Goal: Check status: Check status

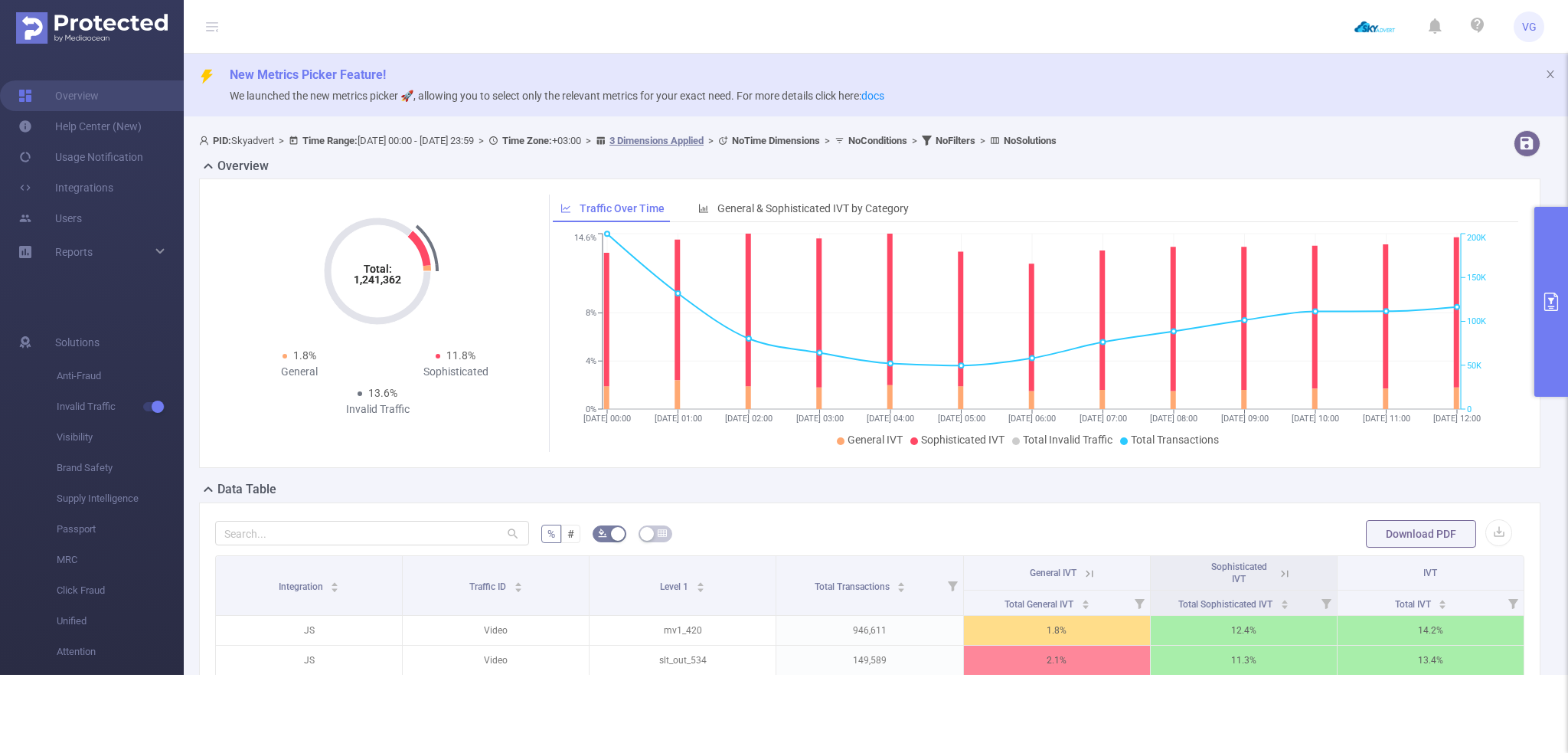
scroll to position [156, 0]
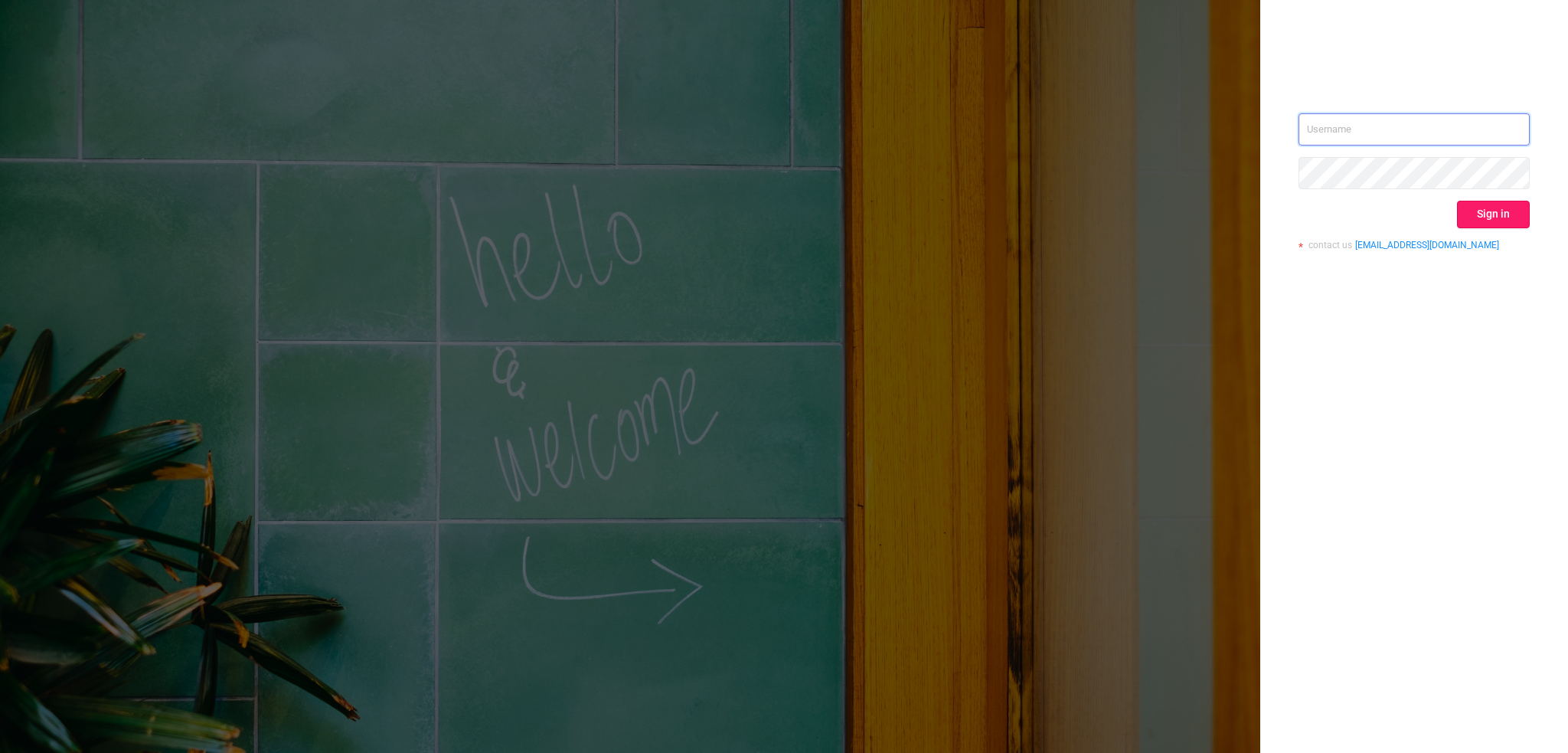
type input "valeria@skyadvert.net"
click at [1504, 216] on button "Sign in" at bounding box center [1493, 215] width 72 height 28
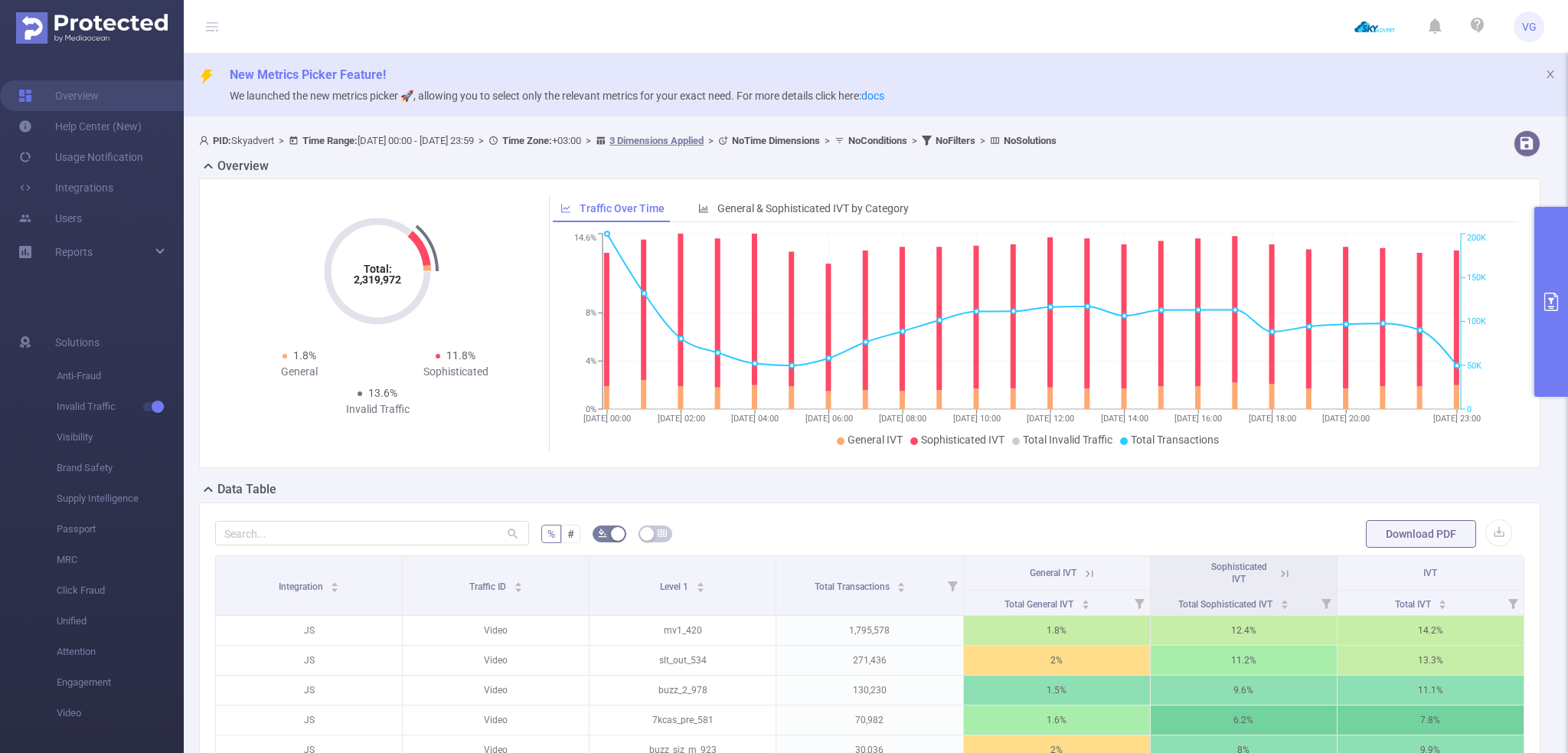
click at [1547, 242] on button "primary" at bounding box center [1551, 302] width 34 height 190
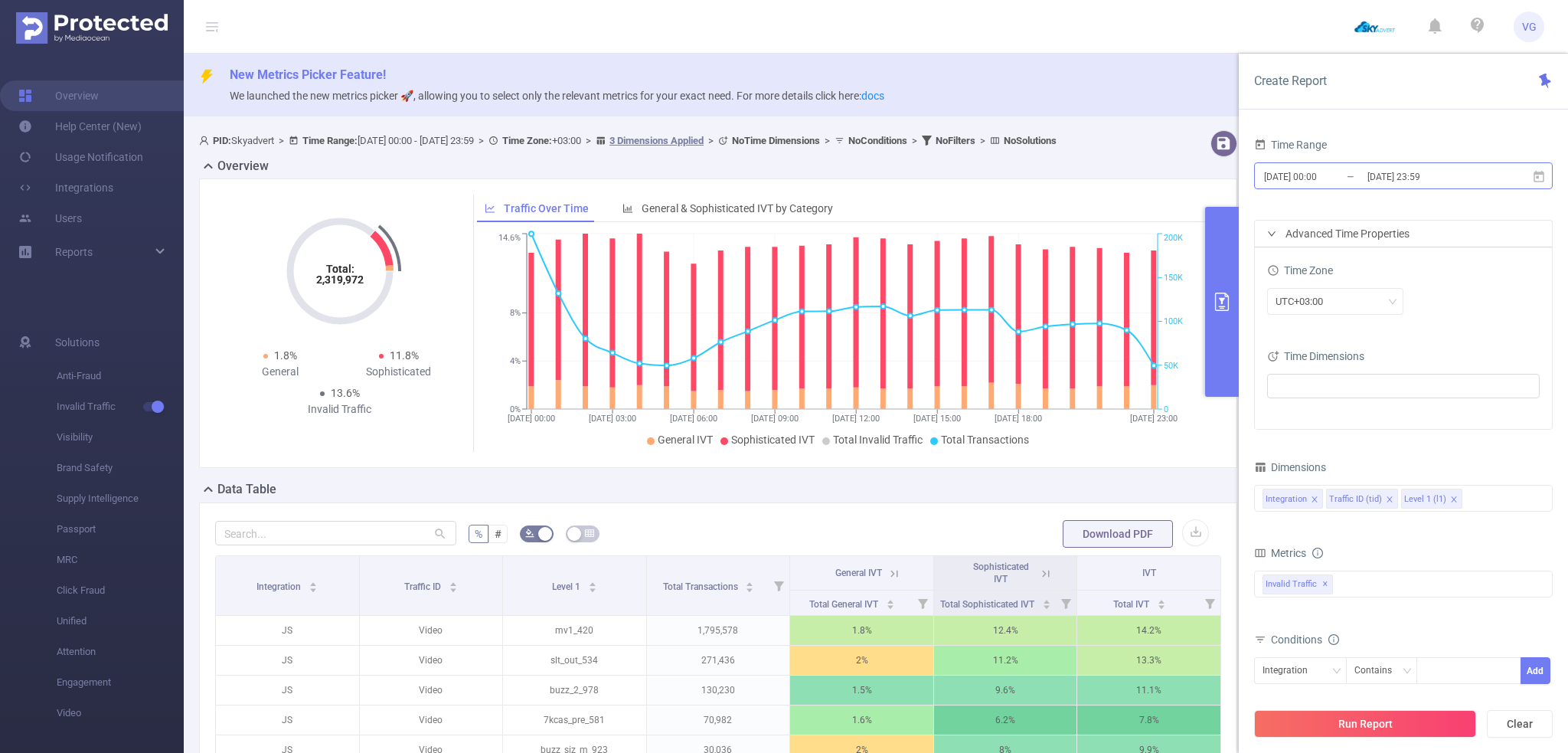
click at [1356, 178] on input "[DATE] 00:00" at bounding box center [1325, 177] width 124 height 21
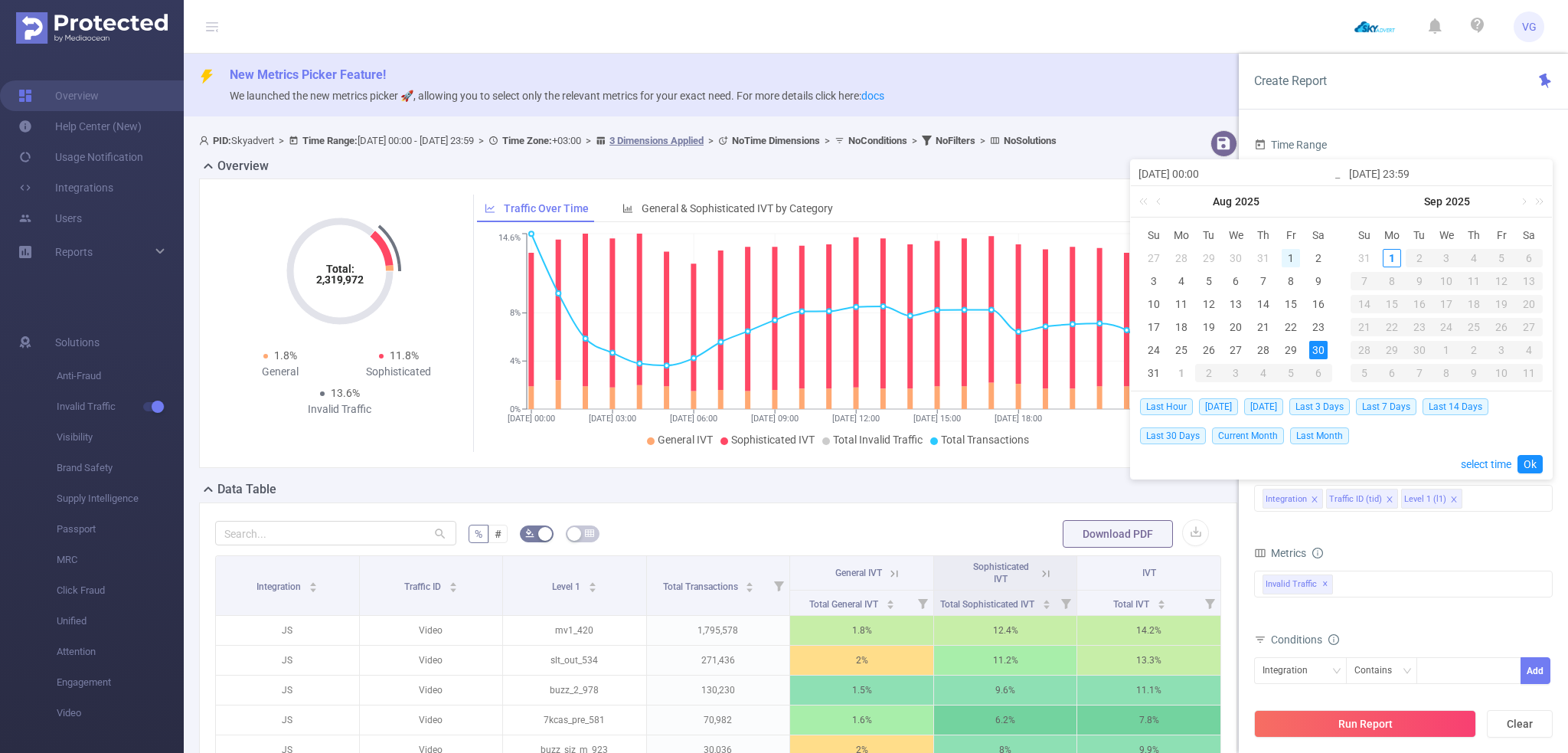
click at [1289, 256] on div "1" at bounding box center [1291, 257] width 18 height 18
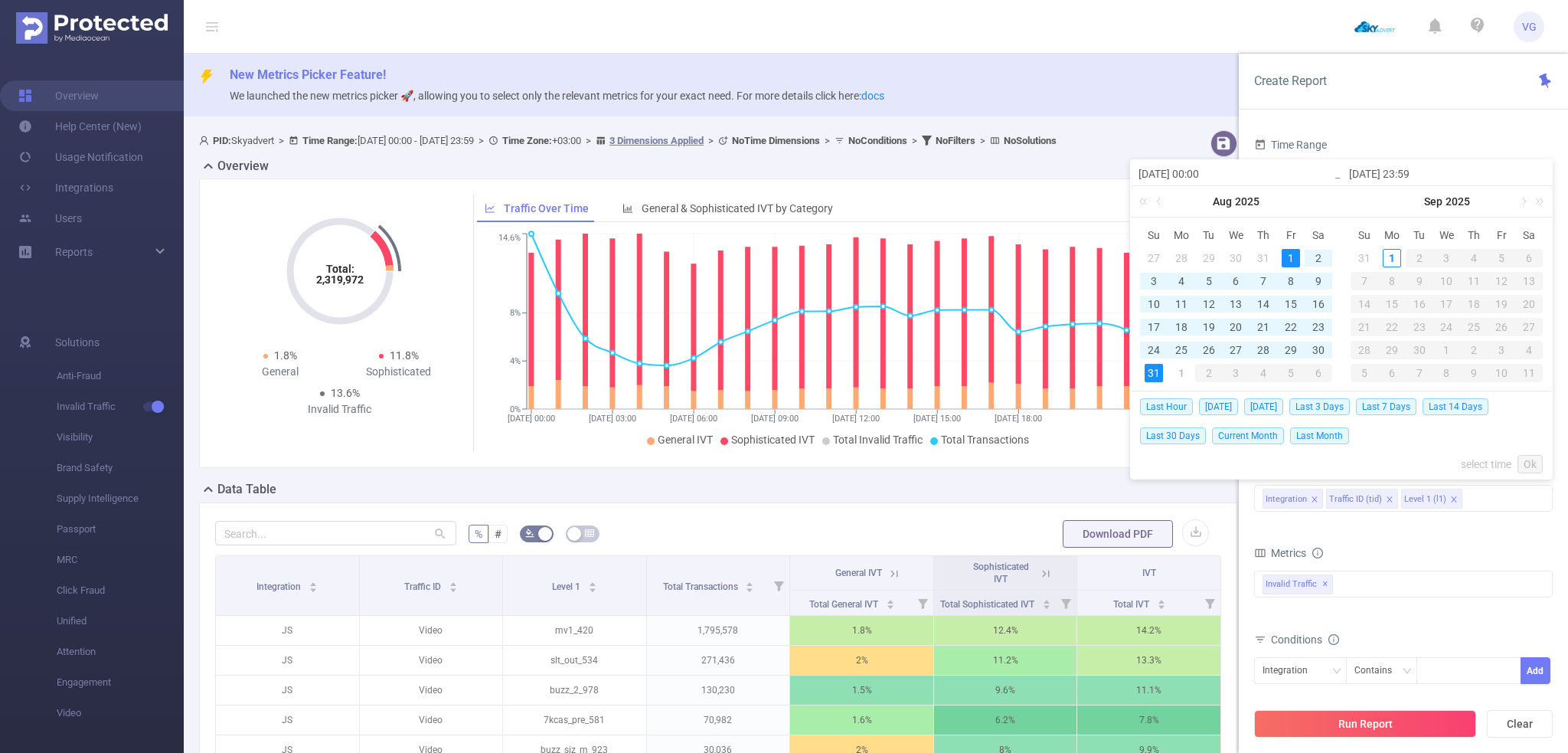
click at [1156, 378] on div "31" at bounding box center [1154, 373] width 18 height 18
type input "2025-08-01 00:00"
type input "2025-08-31 23:59"
type input "2025-08-01 00:00"
type input "2025-08-31 23:59"
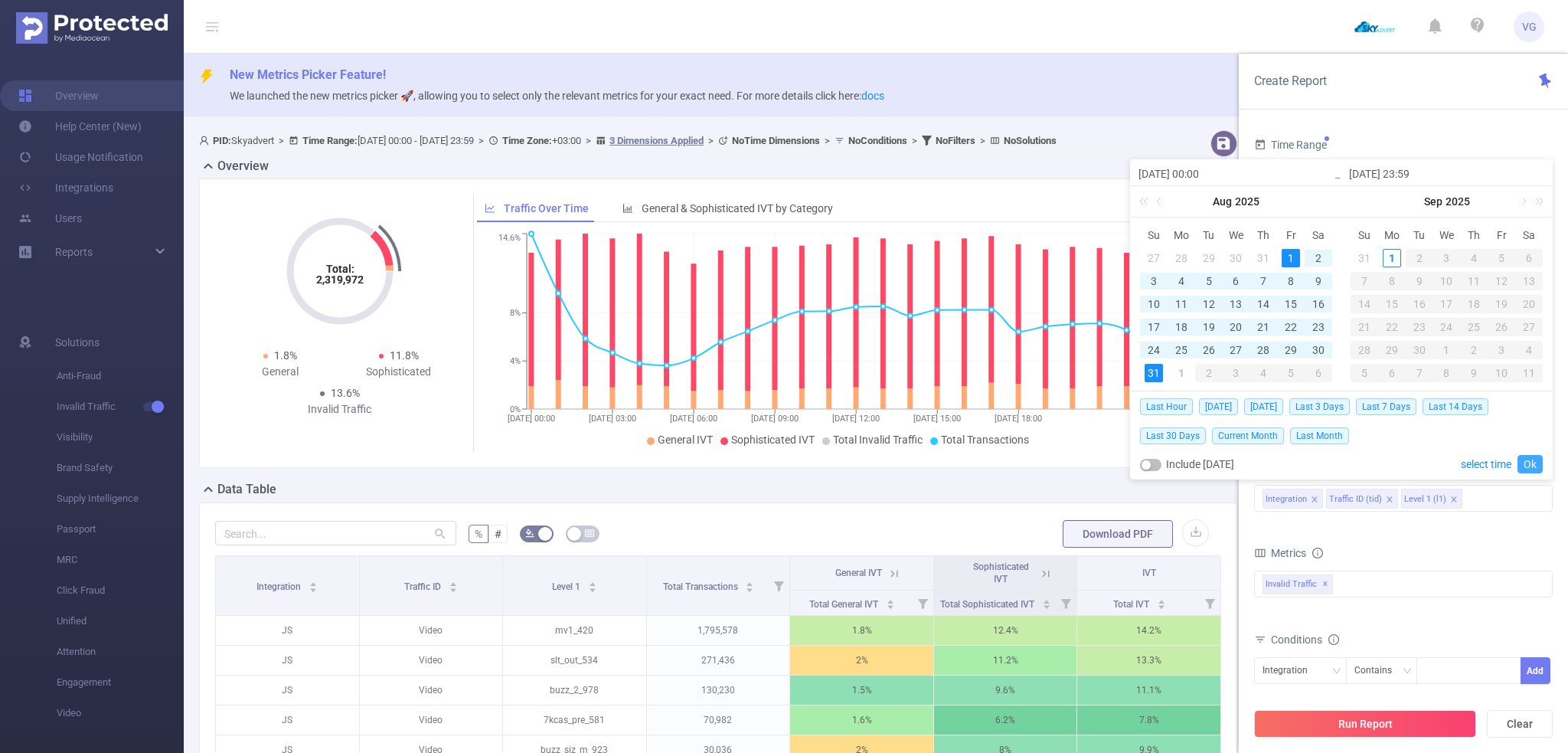
click at [1534, 461] on link "Ok" at bounding box center [1530, 464] width 25 height 18
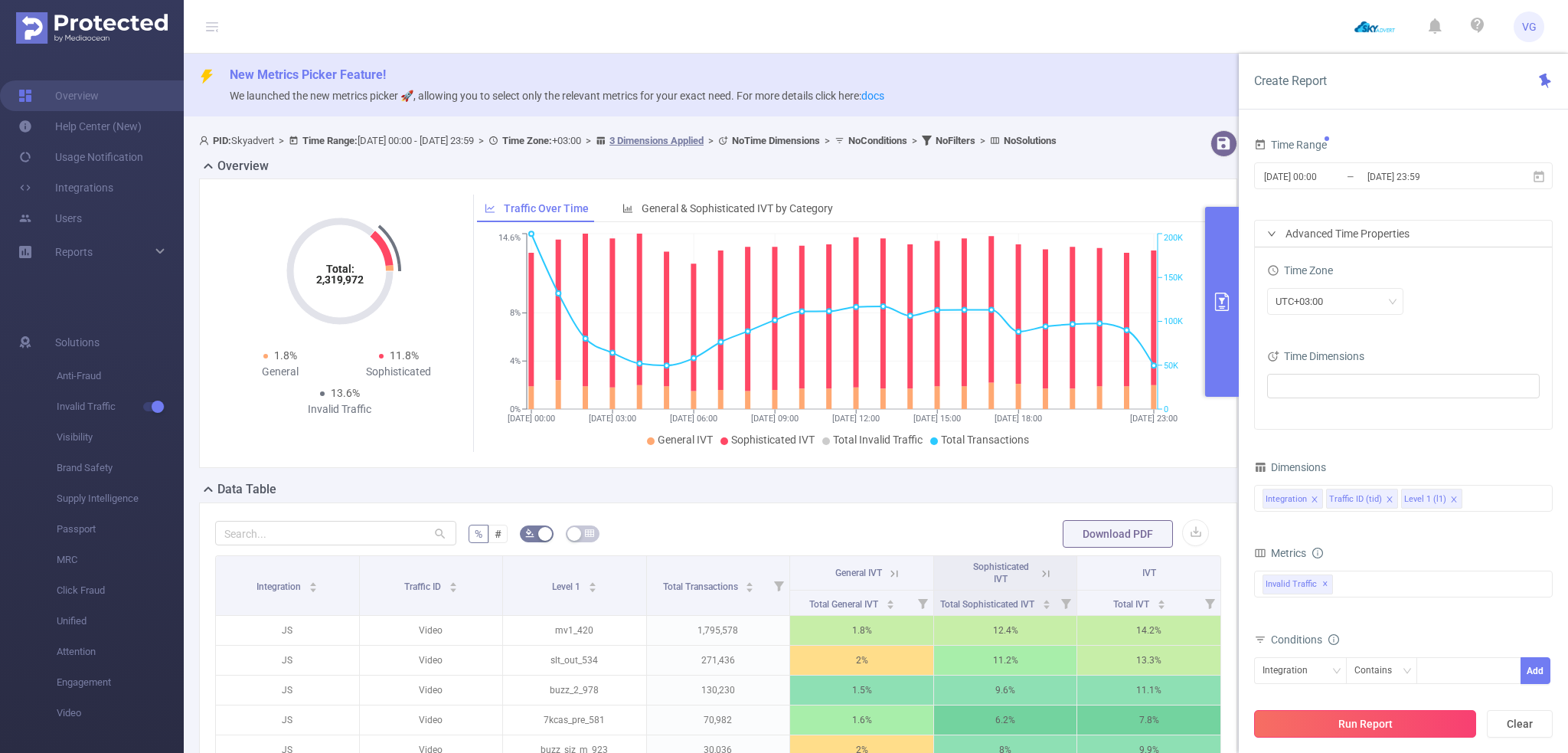
click at [1395, 726] on button "Run Report" at bounding box center [1365, 724] width 222 height 28
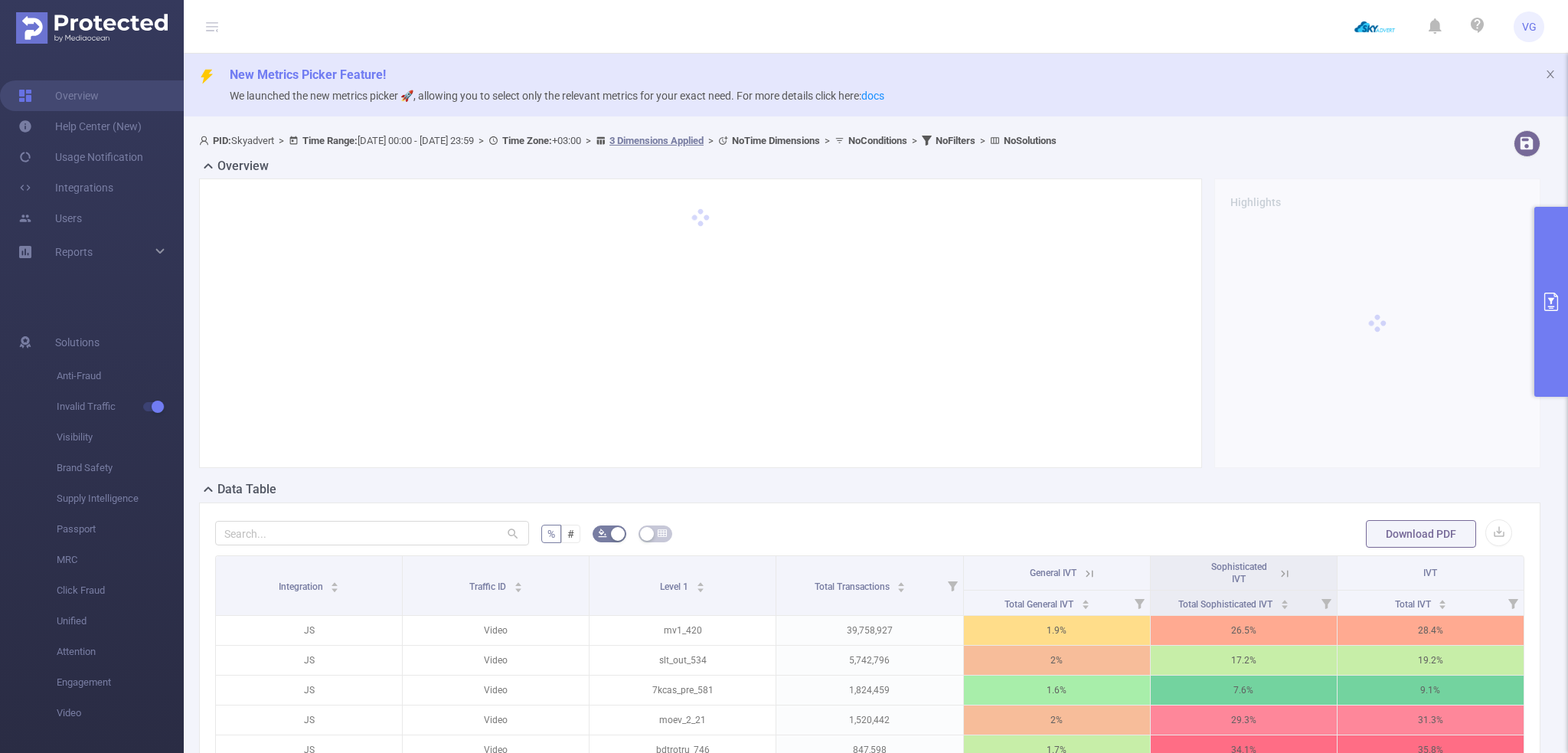
click at [471, 161] on div "Overview" at bounding box center [876, 168] width 1353 height 22
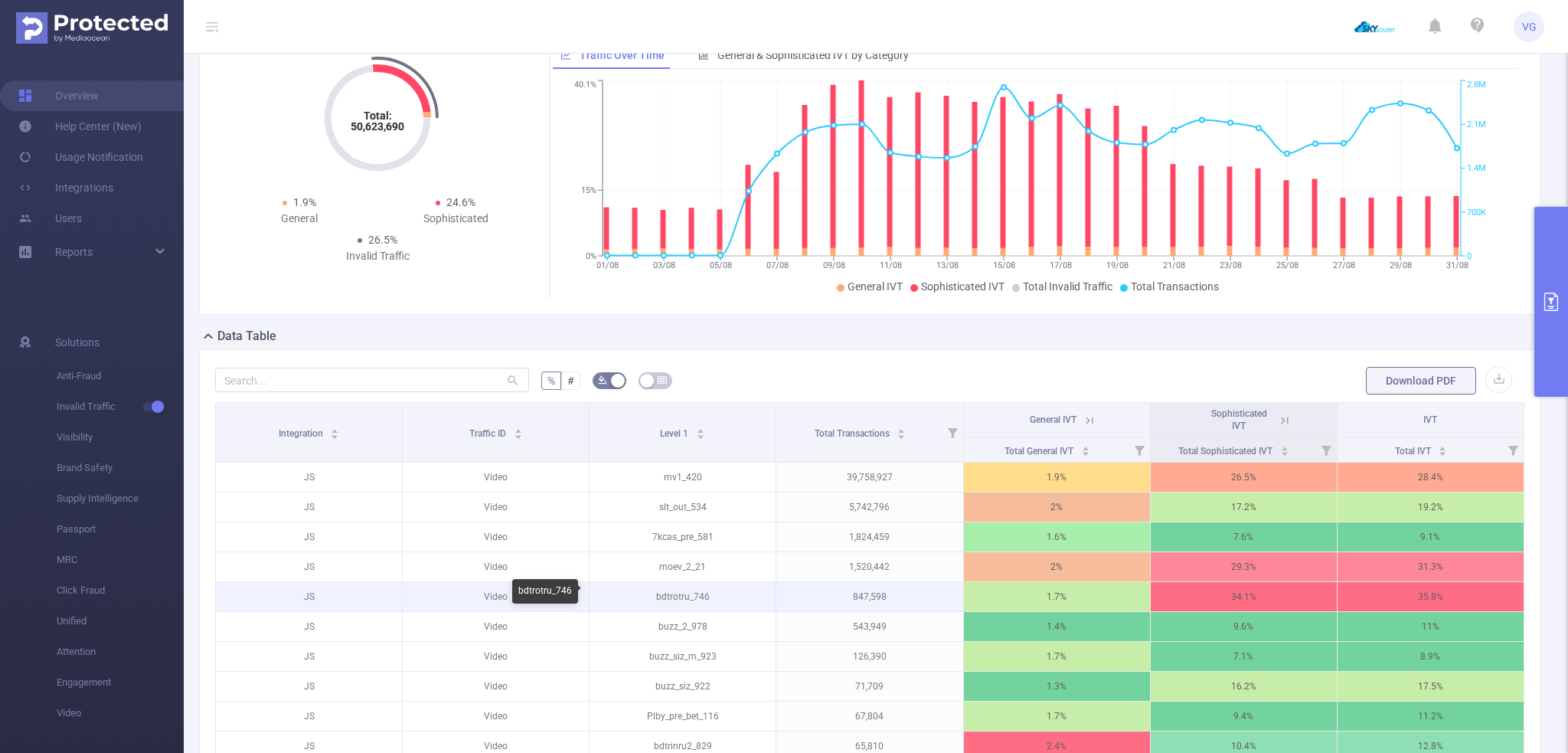
scroll to position [229, 0]
